Goal: Task Accomplishment & Management: Manage account settings

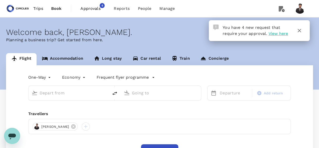
type input "roundtrip"
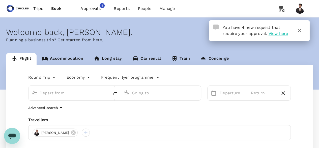
type input "Singapore Changi (SIN)"
type input "Barcelona El Prat (BCN)"
click at [299, 29] on icon "button" at bounding box center [300, 31] width 6 height 6
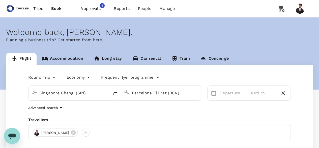
click at [87, 3] on link "Approvals 4" at bounding box center [92, 8] width 33 height 17
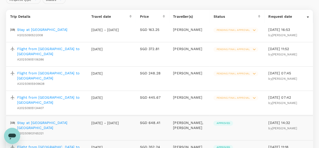
scroll to position [60, 0]
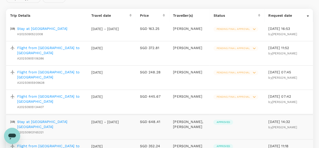
click at [58, 51] on p "Flight from [GEOGRAPHIC_DATA] to [GEOGRAPHIC_DATA]" at bounding box center [50, 50] width 66 height 10
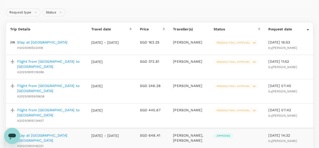
scroll to position [45, 0]
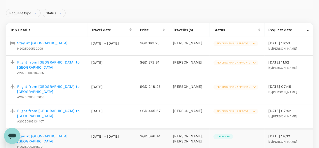
click at [53, 66] on p "Flight from [GEOGRAPHIC_DATA] to [GEOGRAPHIC_DATA]" at bounding box center [50, 65] width 66 height 10
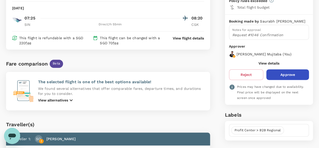
scroll to position [64, 0]
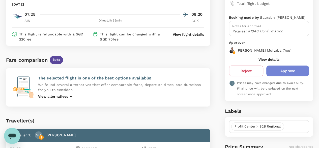
click at [292, 68] on button "Approve" at bounding box center [288, 70] width 43 height 11
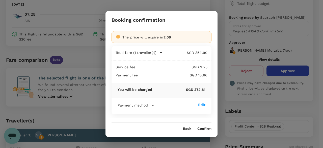
click at [185, 129] on button "Back" at bounding box center [187, 128] width 8 height 4
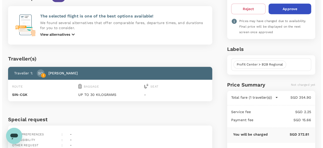
scroll to position [129, 0]
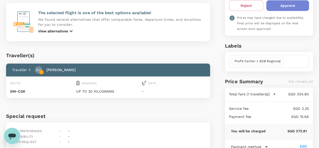
click at [281, 7] on button "Approve" at bounding box center [288, 5] width 43 height 11
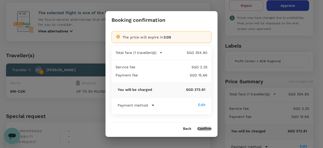
click at [207, 128] on button "Confirm" at bounding box center [204, 128] width 14 height 4
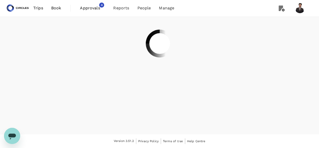
scroll to position [0, 0]
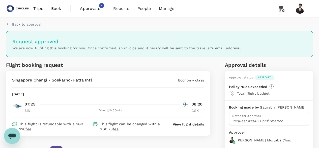
click at [97, 6] on span "Approvals" at bounding box center [92, 9] width 25 height 6
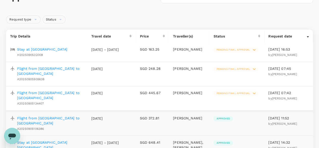
scroll to position [38, 0]
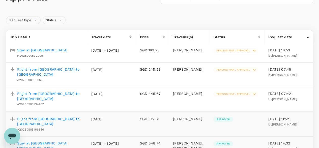
click at [55, 92] on p "Flight from [GEOGRAPHIC_DATA] to [GEOGRAPHIC_DATA]" at bounding box center [50, 96] width 66 height 10
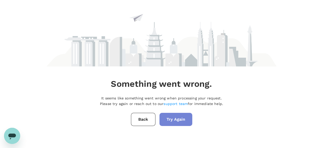
click at [177, 119] on button "Try Again" at bounding box center [175, 119] width 33 height 13
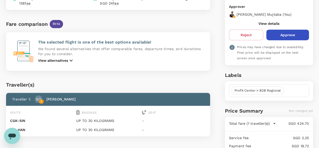
scroll to position [69, 0]
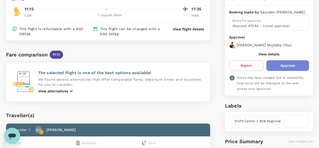
click at [299, 62] on button "Approve" at bounding box center [288, 65] width 43 height 11
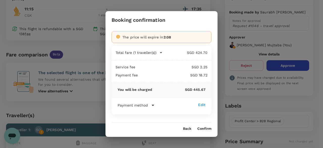
click at [204, 127] on button "Confirm" at bounding box center [204, 128] width 14 height 4
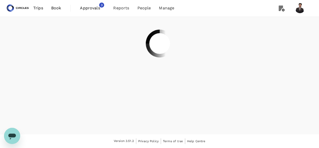
scroll to position [0, 0]
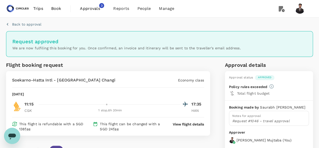
click at [90, 8] on span "Approvals" at bounding box center [92, 9] width 25 height 6
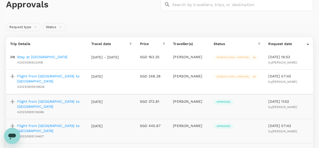
scroll to position [32, 0]
click at [51, 81] on p "Flight from [GEOGRAPHIC_DATA] to [GEOGRAPHIC_DATA]" at bounding box center [50, 78] width 66 height 10
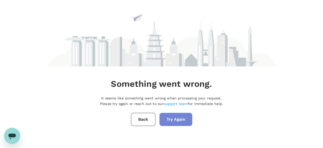
click at [176, 118] on button "Try Again" at bounding box center [175, 119] width 33 height 13
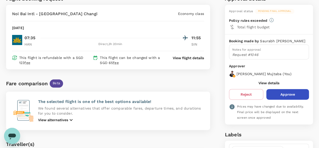
scroll to position [41, 0]
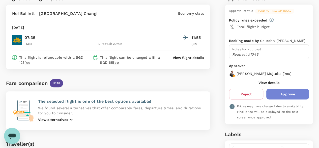
click at [297, 92] on button "Approve" at bounding box center [288, 94] width 43 height 11
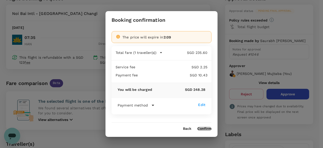
click at [206, 127] on button "Confirm" at bounding box center [204, 128] width 14 height 4
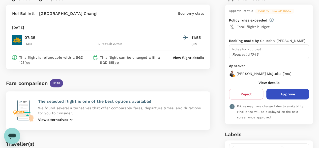
scroll to position [0, 0]
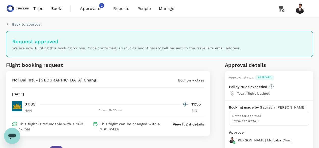
click at [96, 9] on span "Approvals" at bounding box center [92, 9] width 25 height 6
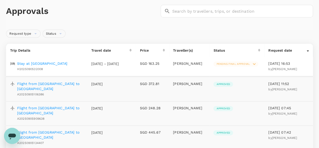
scroll to position [31, 0]
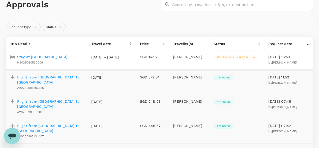
click at [55, 58] on p "Stay at [GEOGRAPHIC_DATA]" at bounding box center [42, 56] width 50 height 5
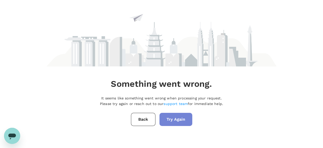
click at [183, 116] on button "Try Again" at bounding box center [175, 119] width 33 height 13
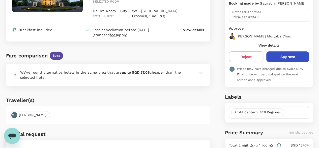
scroll to position [74, 0]
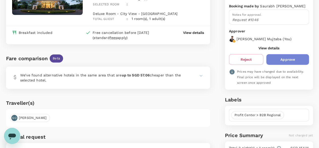
click at [291, 57] on button "Approve" at bounding box center [288, 59] width 43 height 11
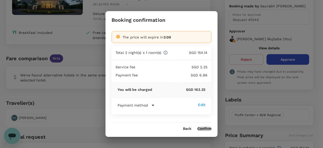
click at [207, 127] on button "Confirm" at bounding box center [204, 128] width 14 height 4
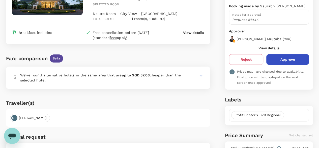
scroll to position [0, 0]
